Goal: Answer question/provide support: Share knowledge or assist other users

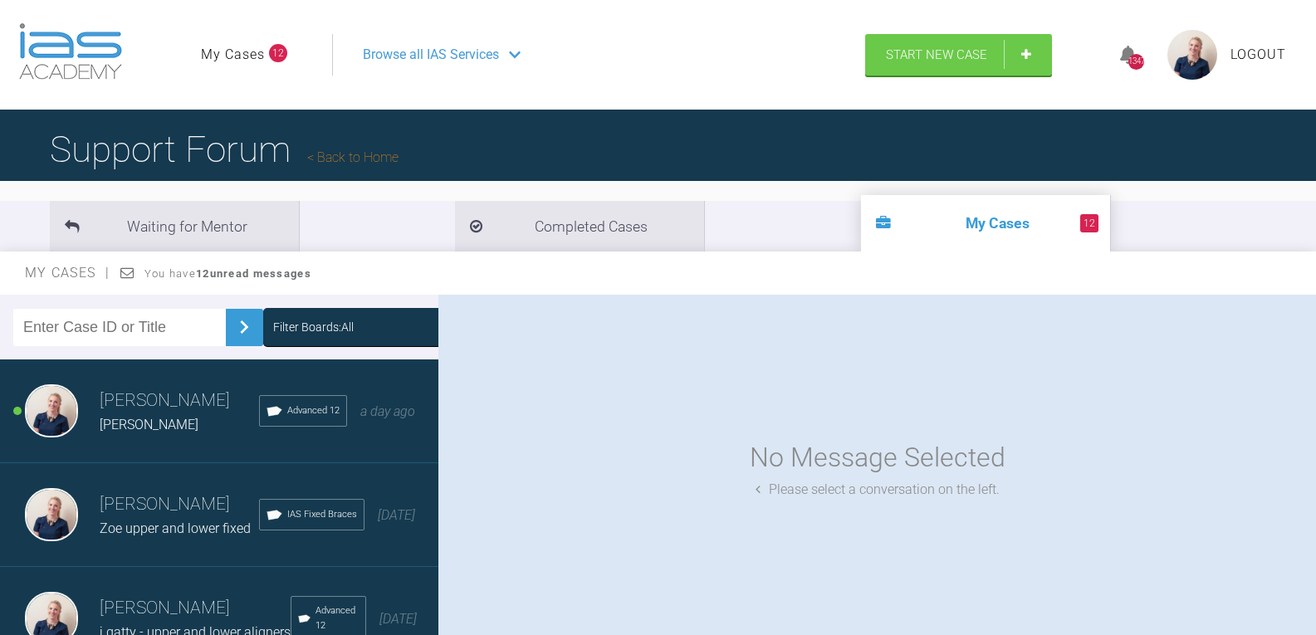
click at [331, 327] on div "Filter Boards: All" at bounding box center [313, 327] width 81 height 18
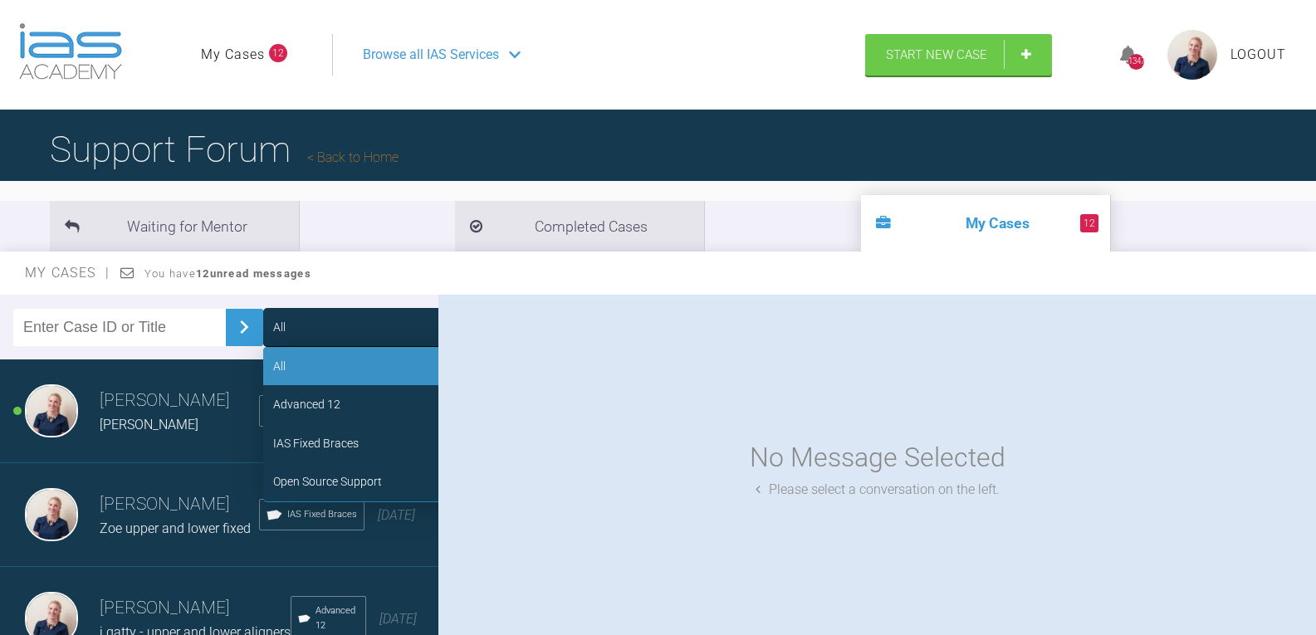
click at [332, 405] on div "Advanced 12" at bounding box center [387, 404] width 249 height 38
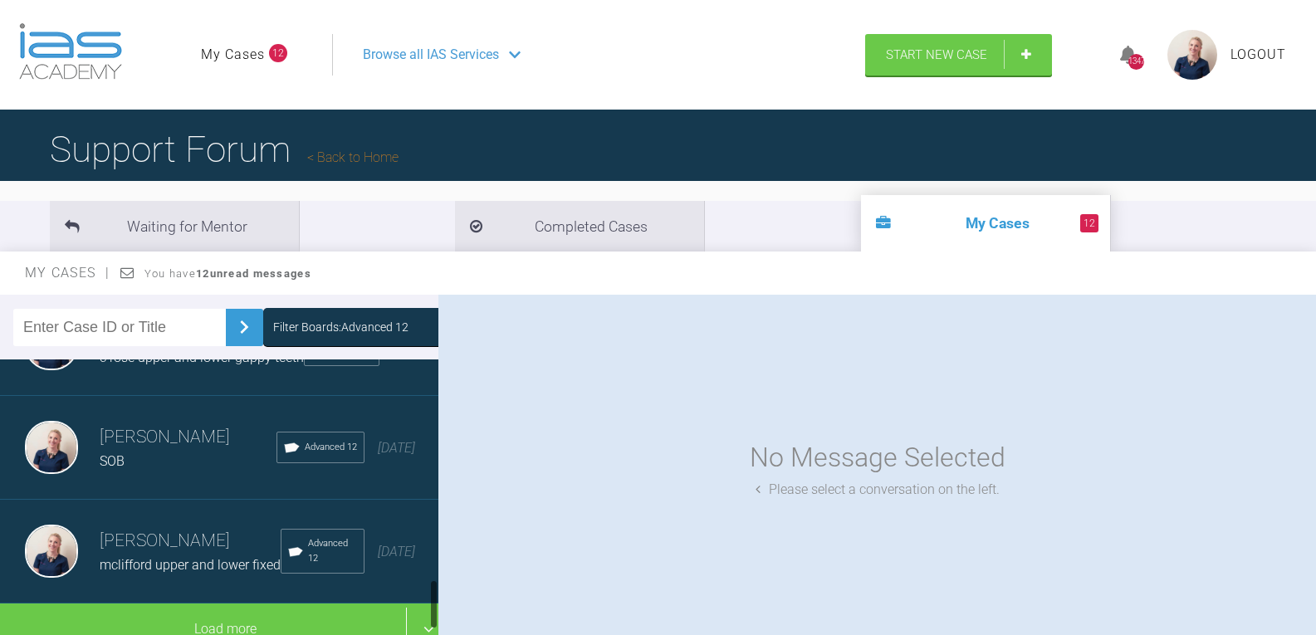
scroll to position [1194, 0]
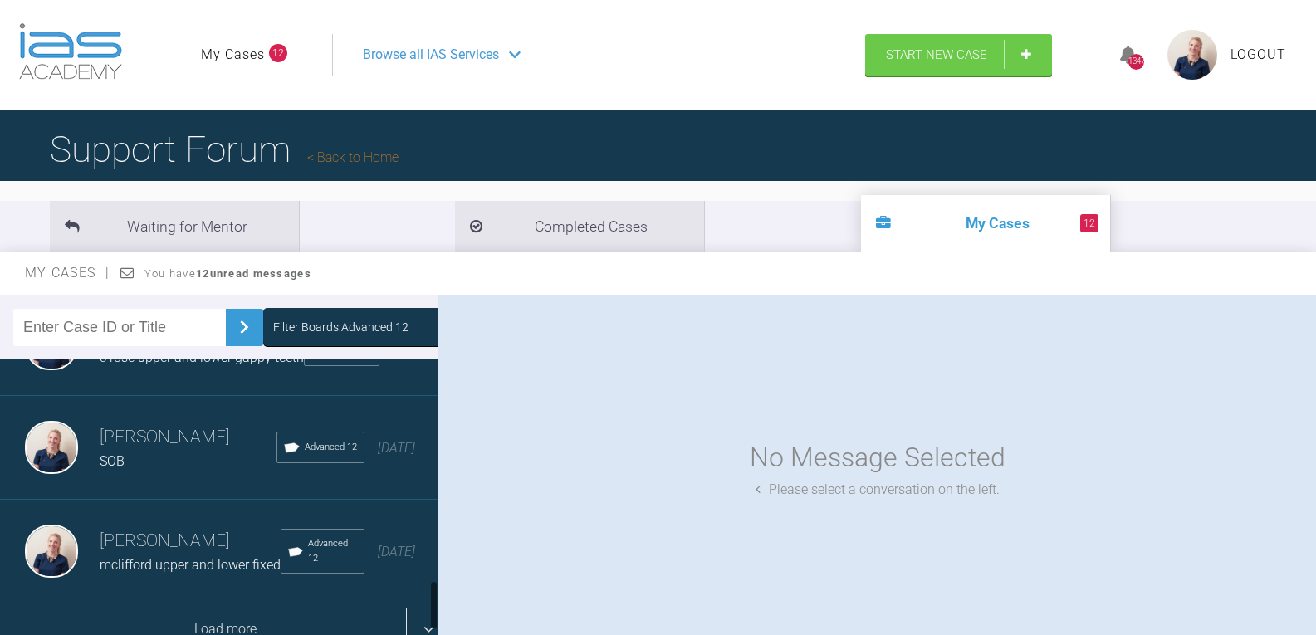
drag, startPoint x: 223, startPoint y: 599, endPoint x: 232, endPoint y: 580, distance: 21.2
click at [224, 604] on div "Load more" at bounding box center [225, 629] width 451 height 51
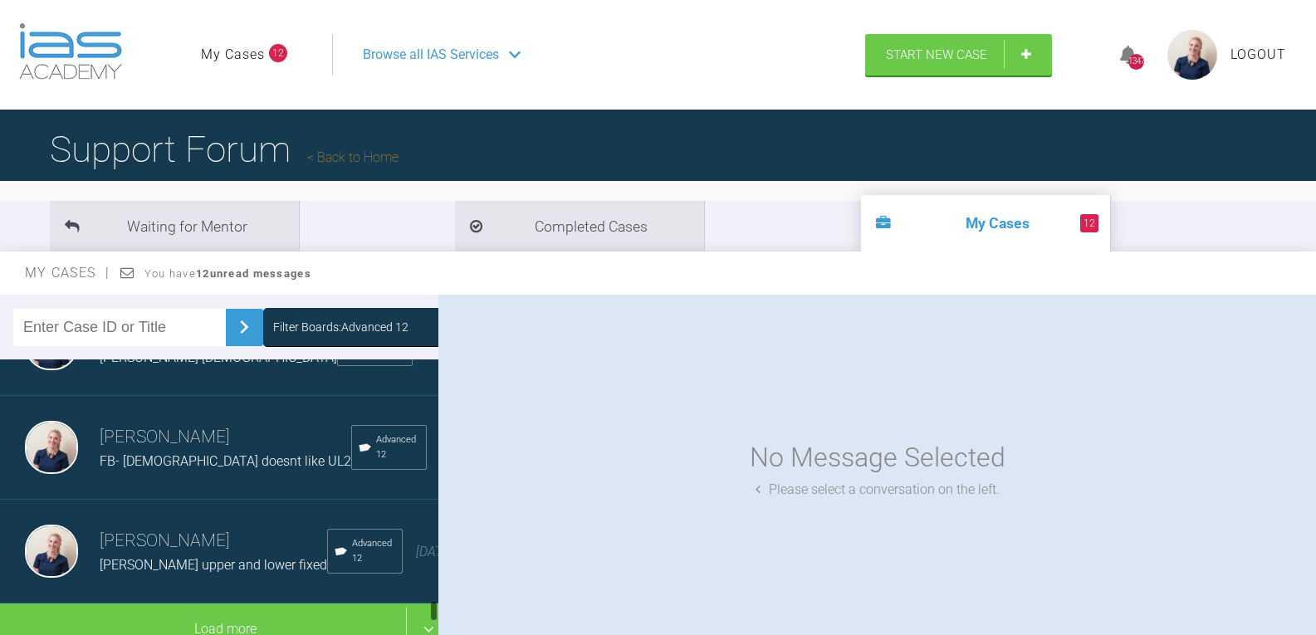
scroll to position [3033, 0]
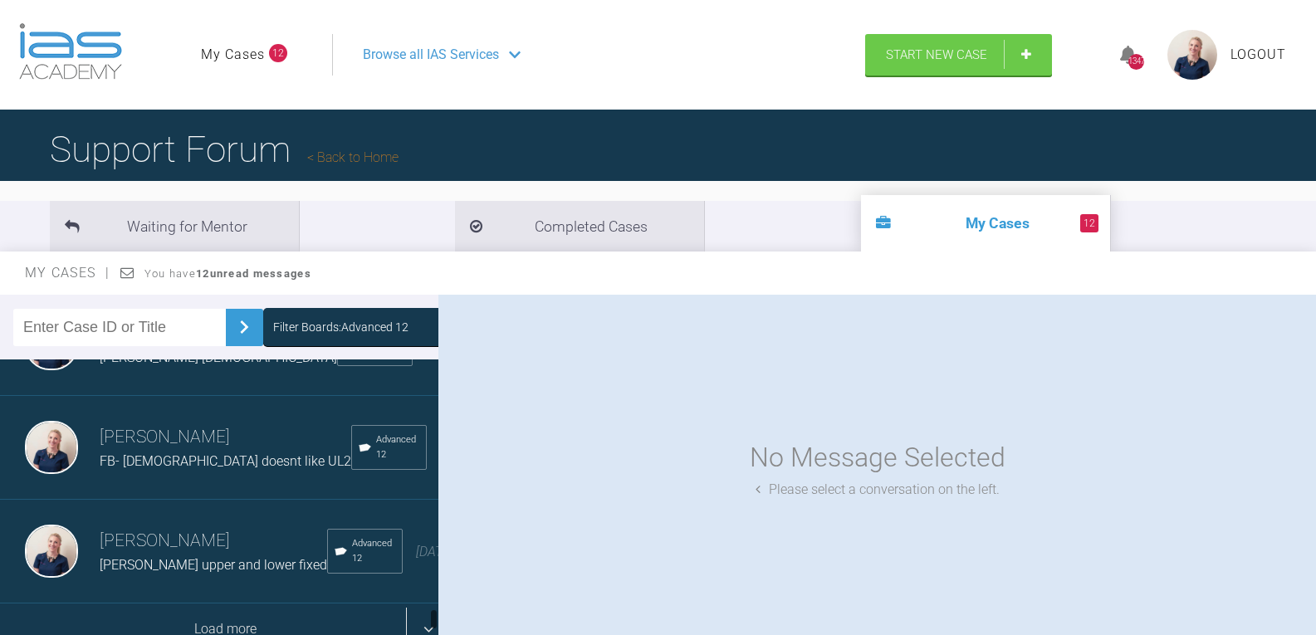
click at [252, 604] on div "Load more" at bounding box center [225, 629] width 451 height 51
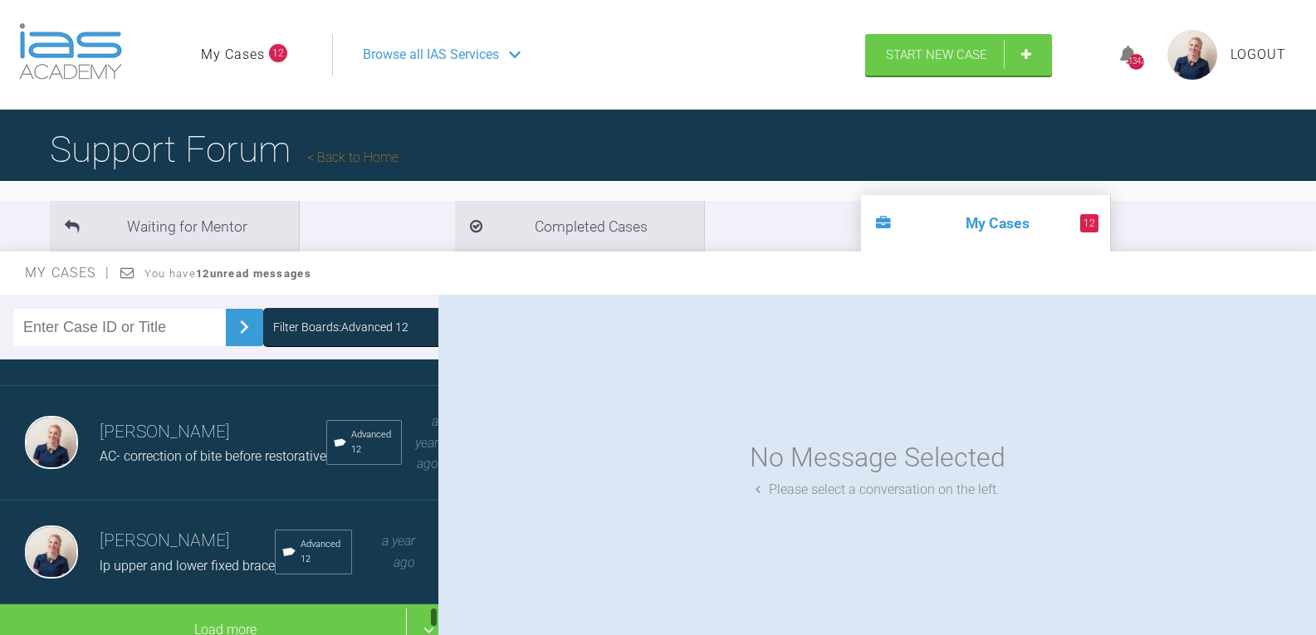
scroll to position [4238, 0]
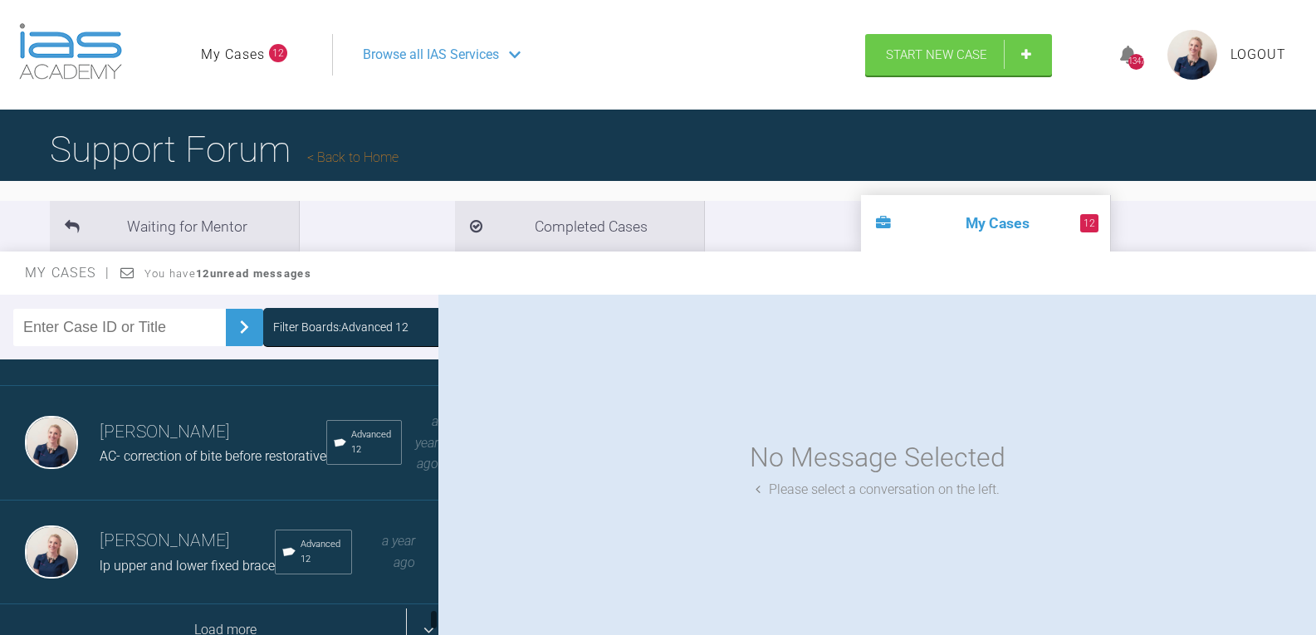
click at [238, 605] on div "Load more" at bounding box center [225, 630] width 451 height 51
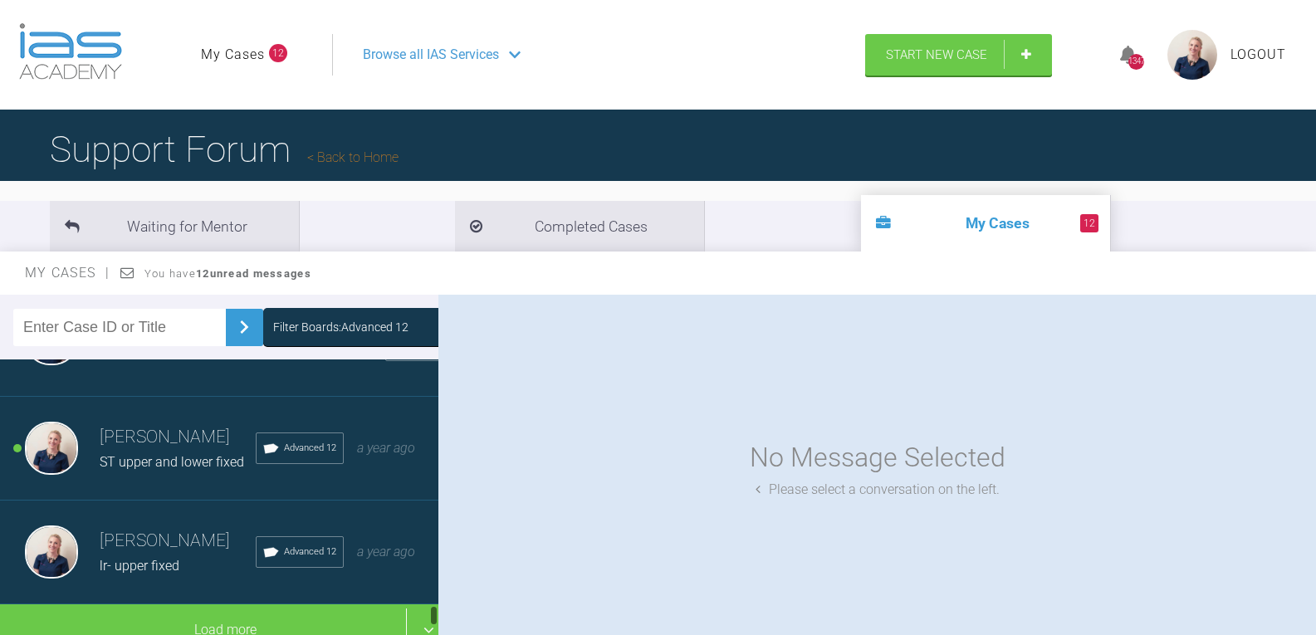
scroll to position [5484, 0]
click at [179, 470] on span "ST upper and lower fixed" at bounding box center [172, 462] width 145 height 16
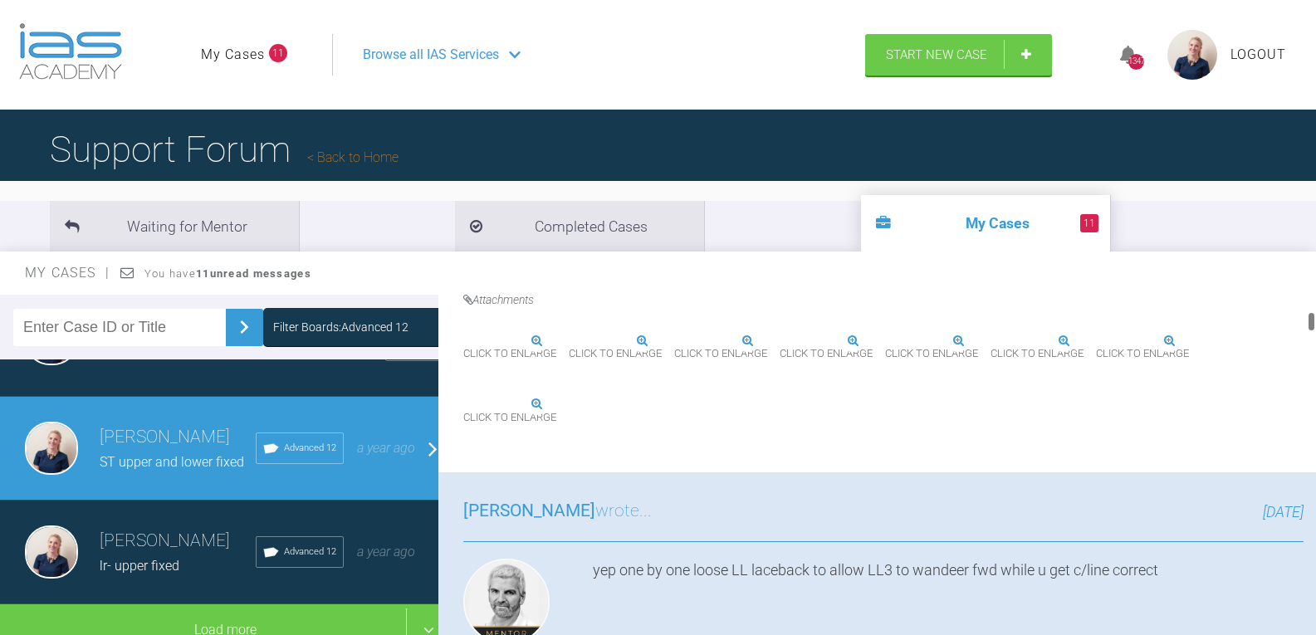
scroll to position [581, 0]
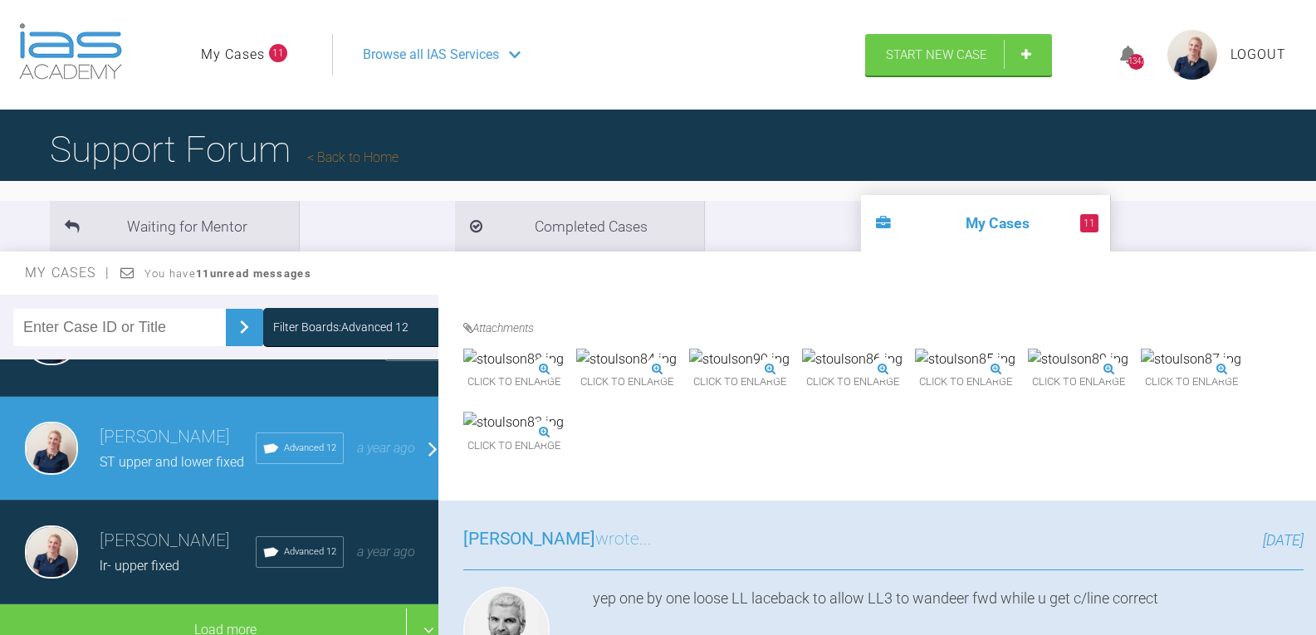
click at [1141, 370] on img at bounding box center [1191, 360] width 100 height 22
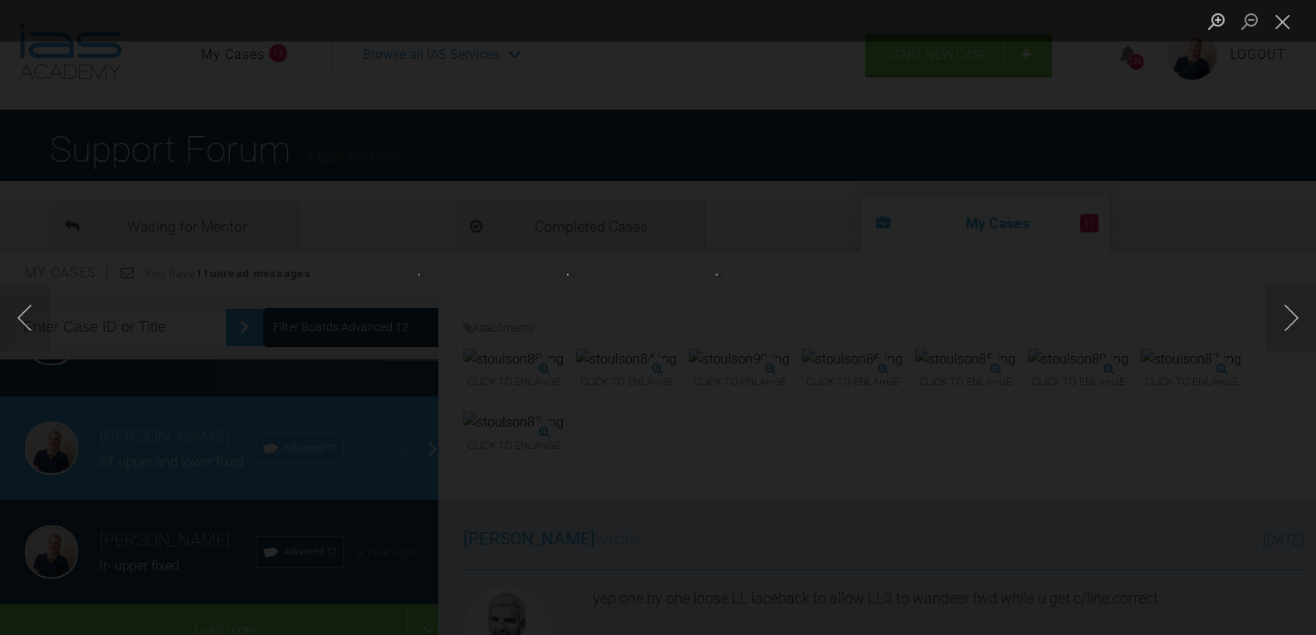
click at [677, 328] on img "Lightbox" at bounding box center [658, 318] width 182 height 88
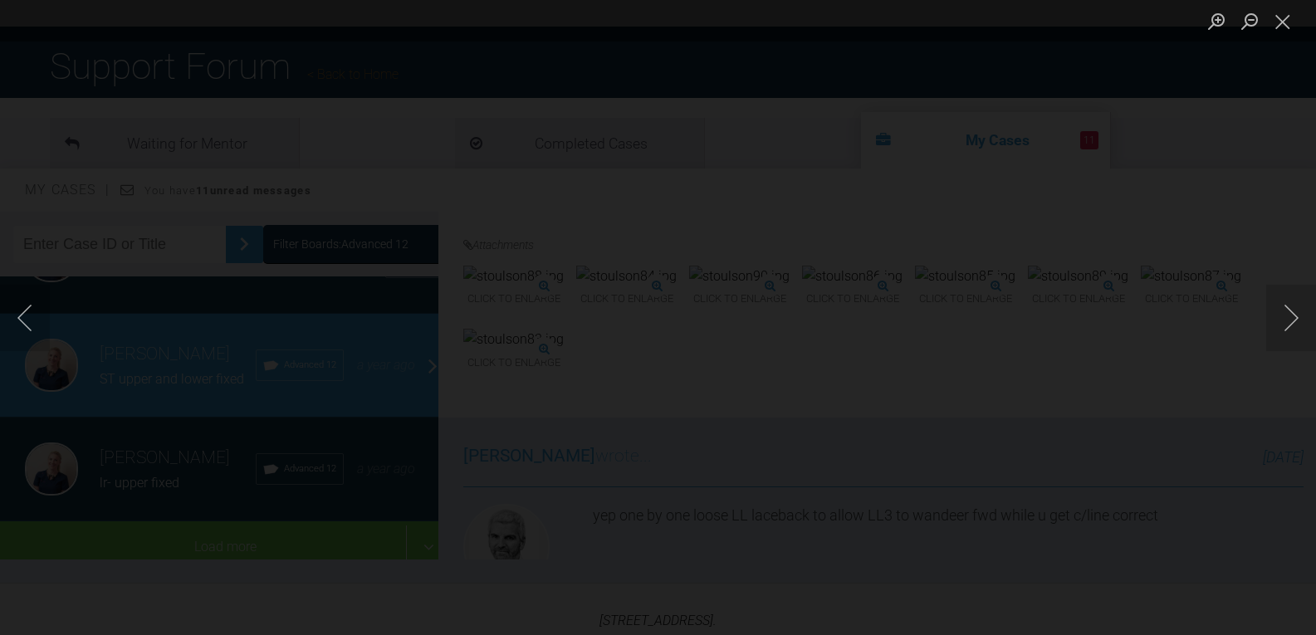
scroll to position [166, 0]
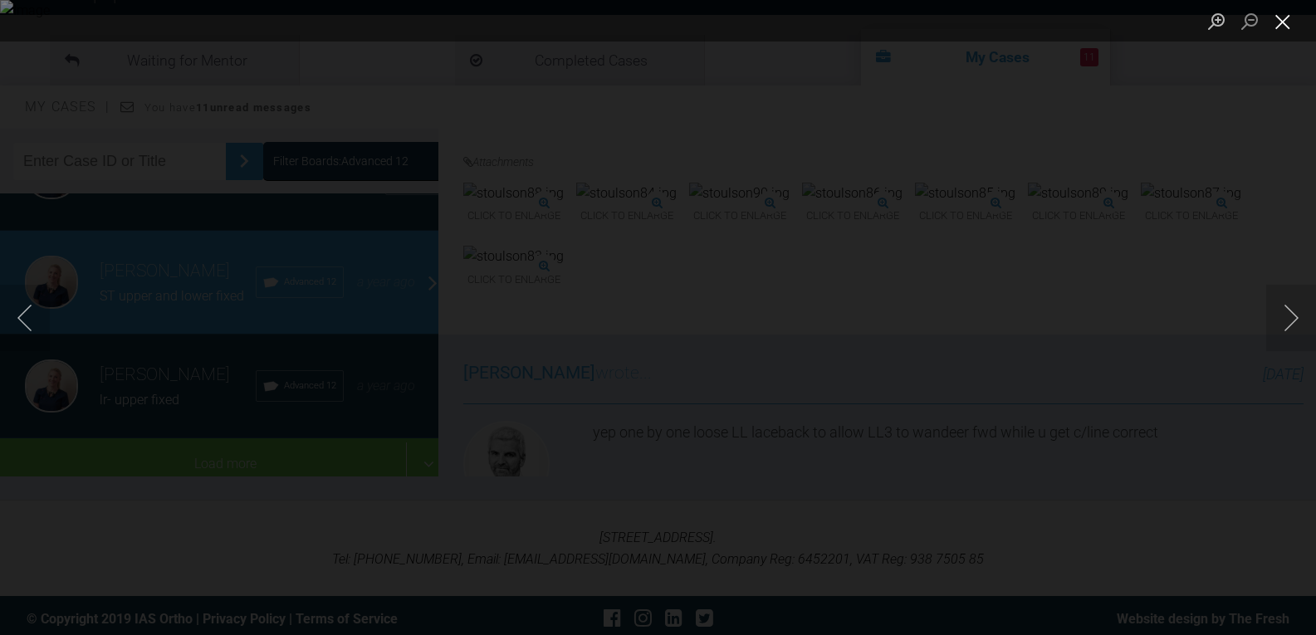
click at [1283, 19] on button "Close lightbox" at bounding box center [1283, 21] width 33 height 29
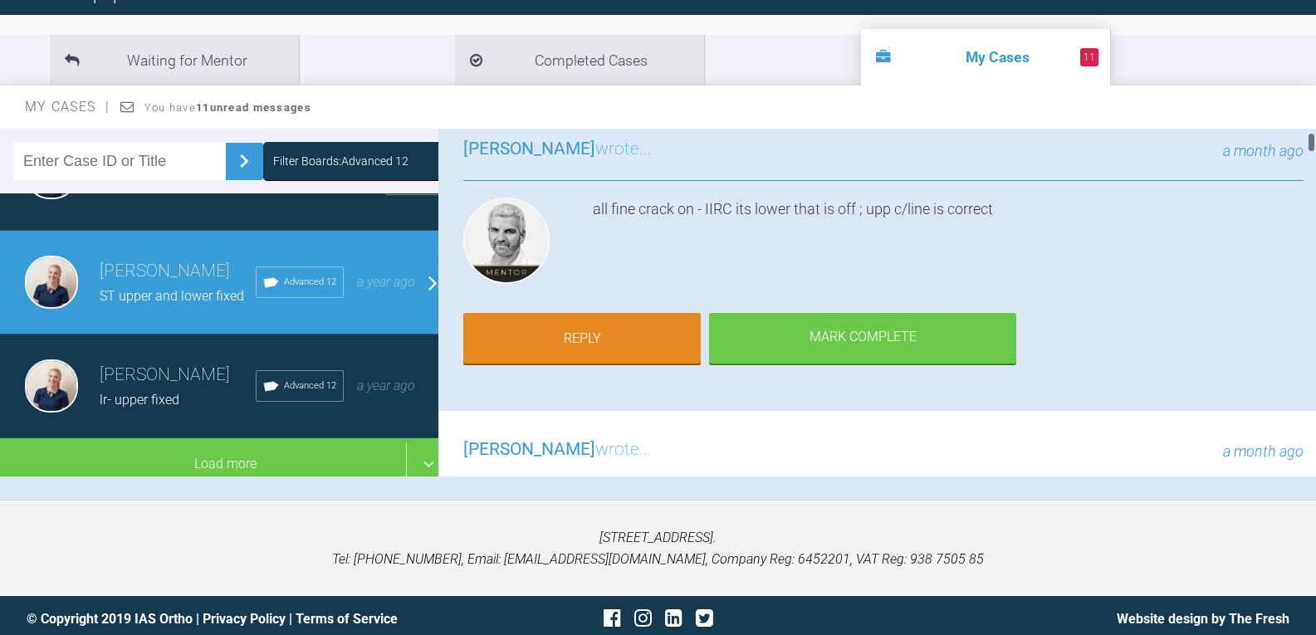
scroll to position [83, 0]
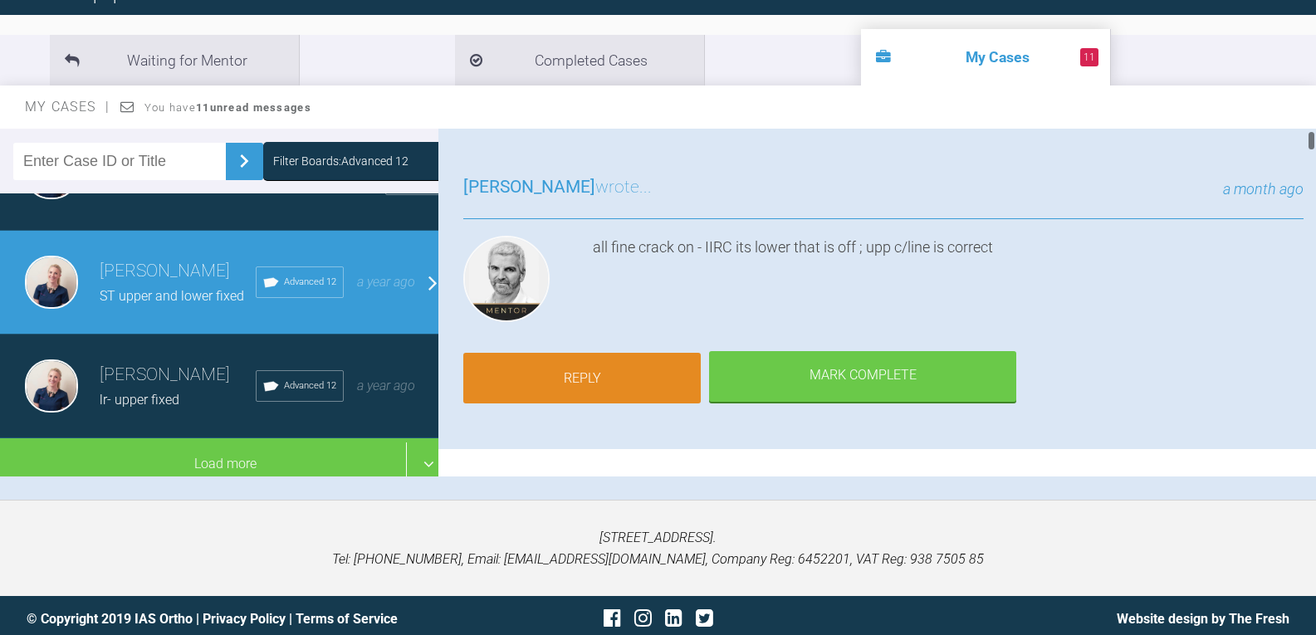
click at [601, 376] on link "Reply" at bounding box center [582, 378] width 238 height 51
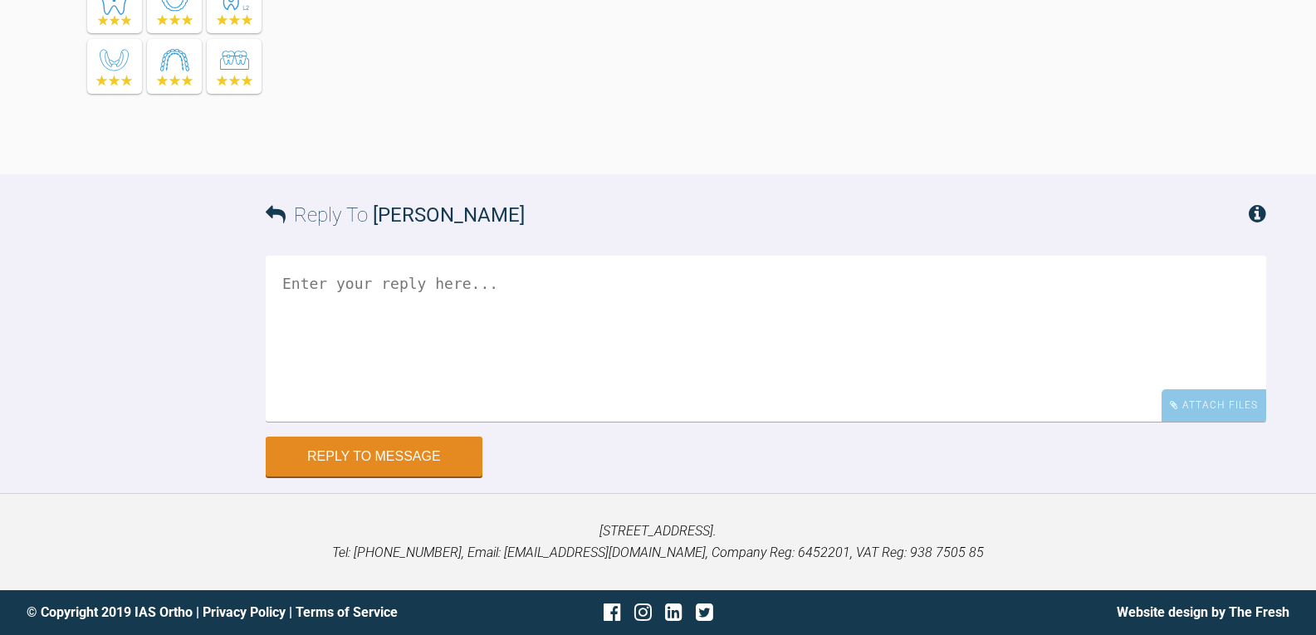
scroll to position [18670, 0]
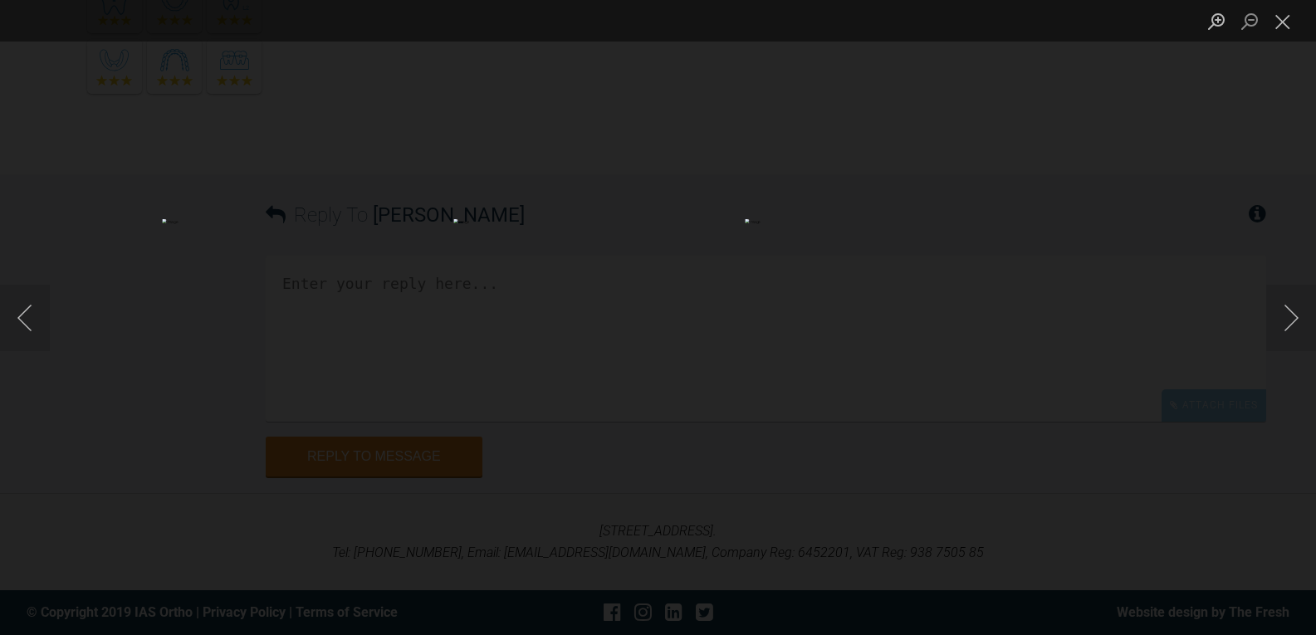
click at [650, 320] on img "Lightbox" at bounding box center [657, 318] width 409 height 198
click at [1278, 25] on button "Close lightbox" at bounding box center [1283, 21] width 33 height 29
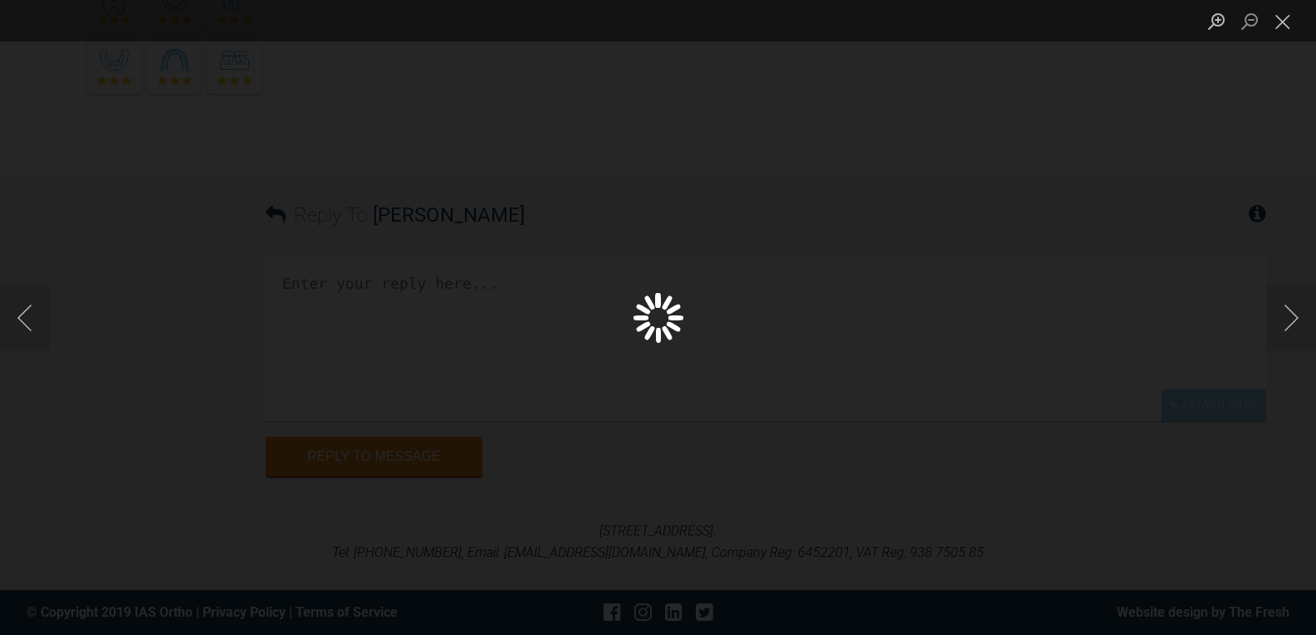
click at [800, 292] on div "Lightbox" at bounding box center [658, 317] width 1316 height 635
click at [648, 319] on div "Lightbox" at bounding box center [658, 317] width 1316 height 635
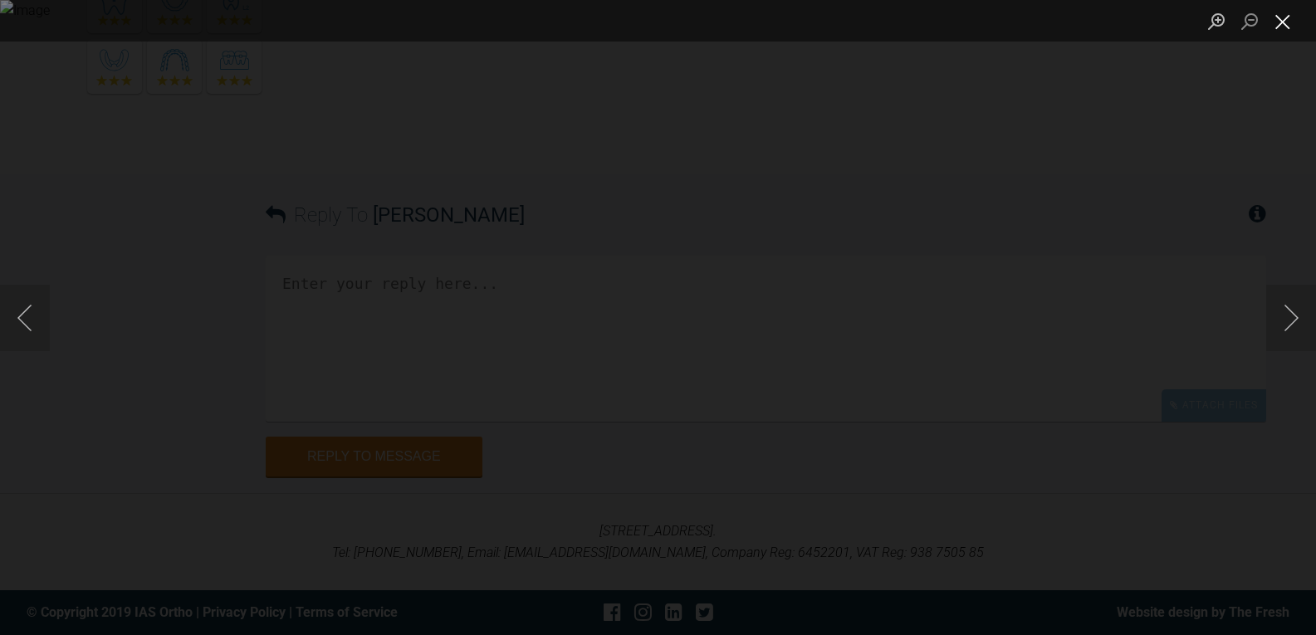
click at [1296, 14] on button "Close lightbox" at bounding box center [1283, 21] width 33 height 29
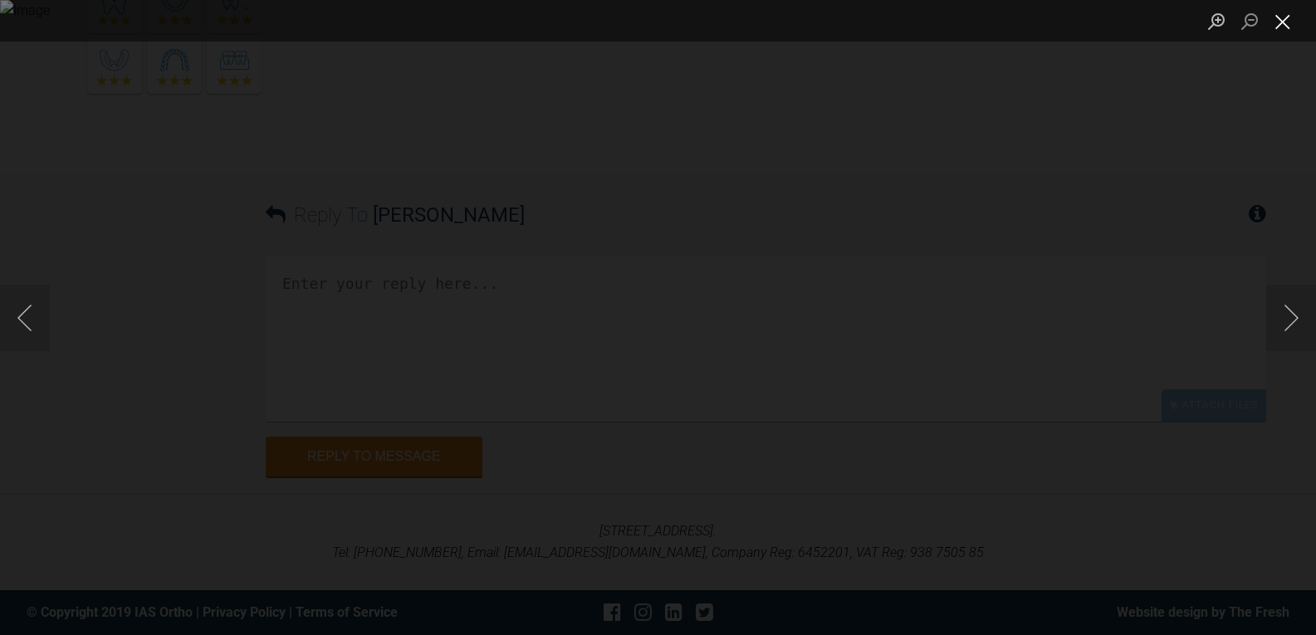
click at [1282, 19] on button "Close lightbox" at bounding box center [1283, 21] width 33 height 29
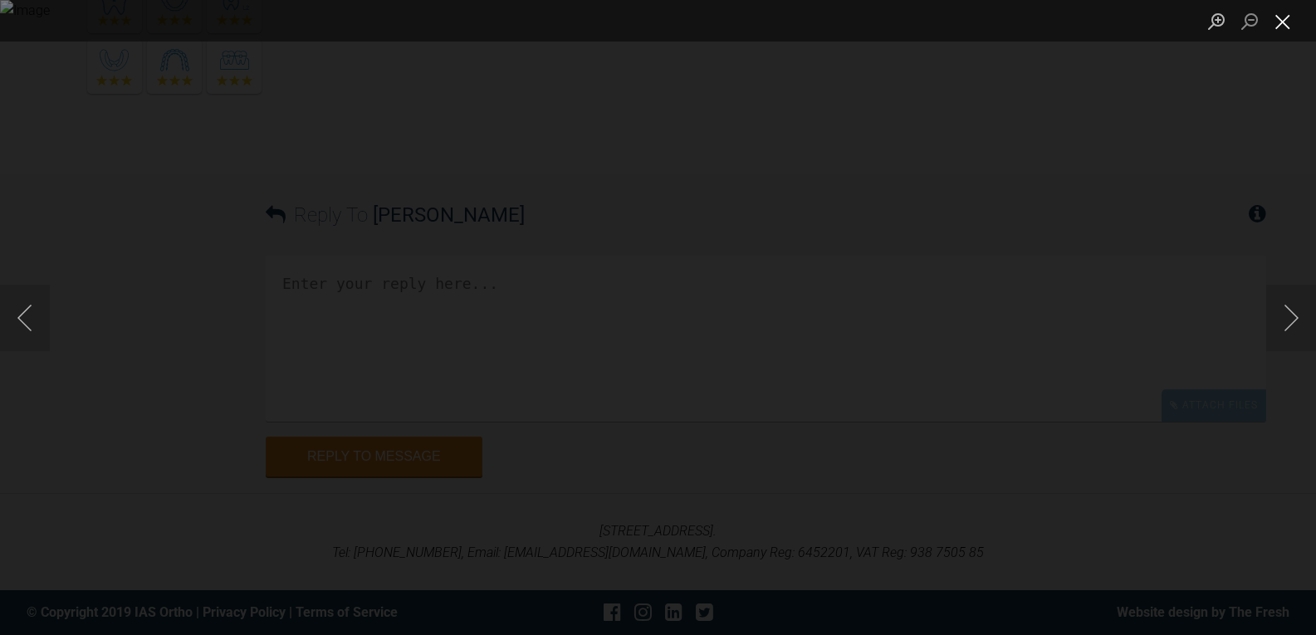
click at [1278, 24] on button "Close lightbox" at bounding box center [1283, 21] width 33 height 29
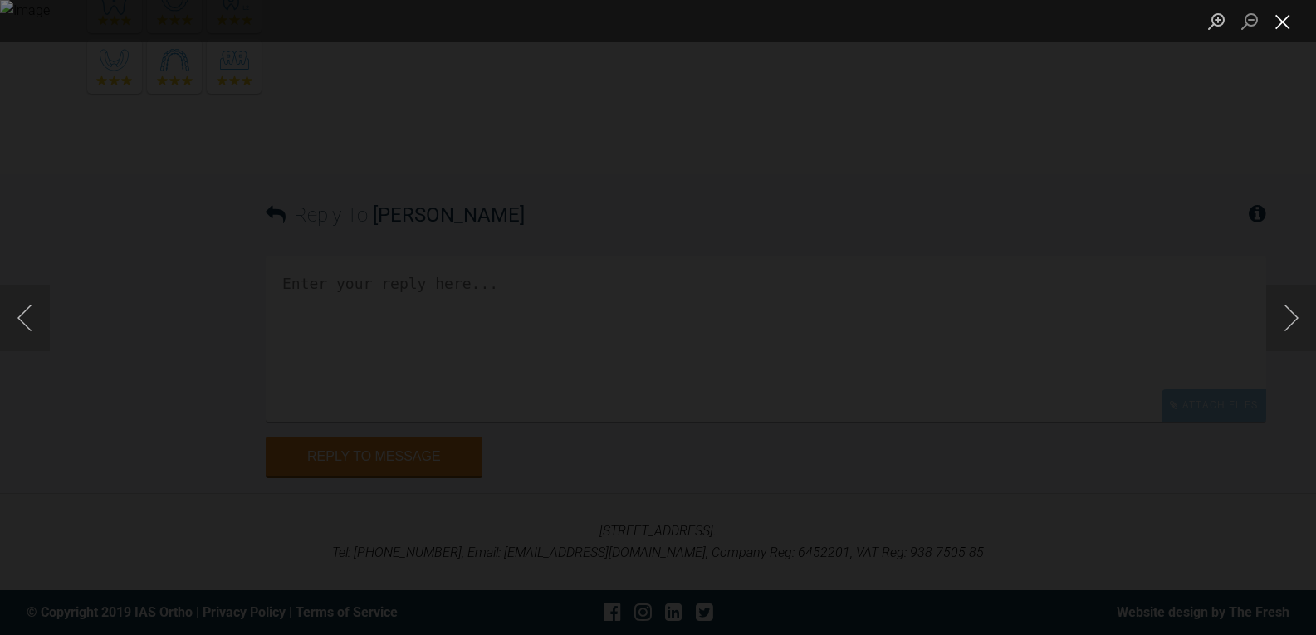
click at [1288, 23] on button "Close lightbox" at bounding box center [1283, 21] width 33 height 29
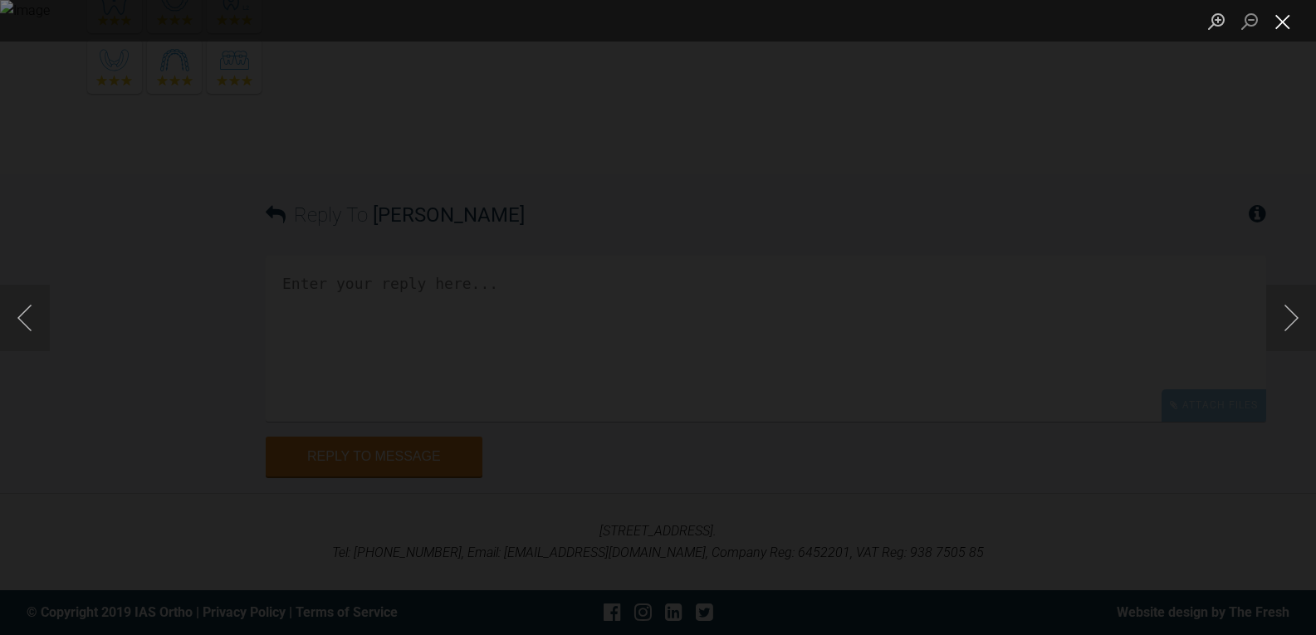
click at [1293, 14] on button "Close lightbox" at bounding box center [1283, 21] width 33 height 29
